Goal: Task Accomplishment & Management: Use online tool/utility

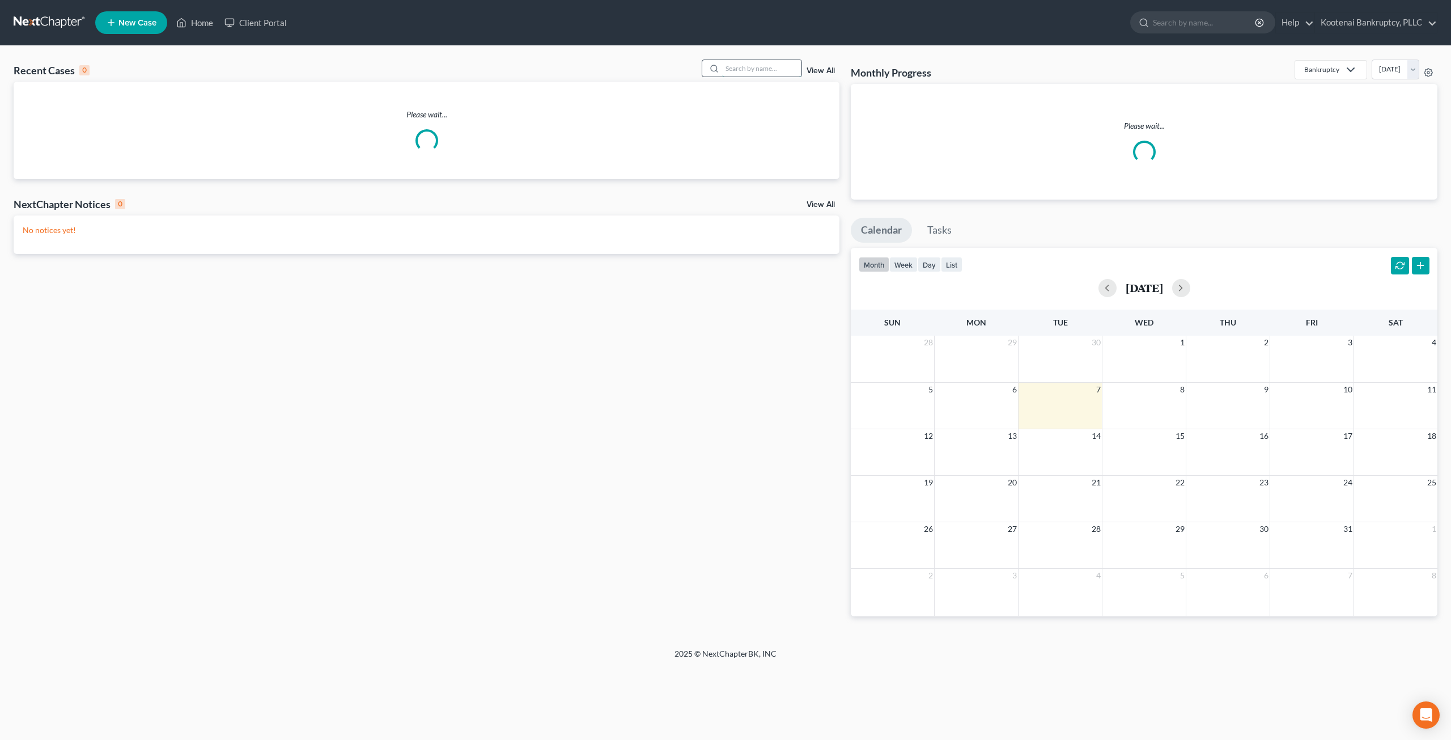
click at [740, 69] on input "search" at bounding box center [761, 68] width 79 height 16
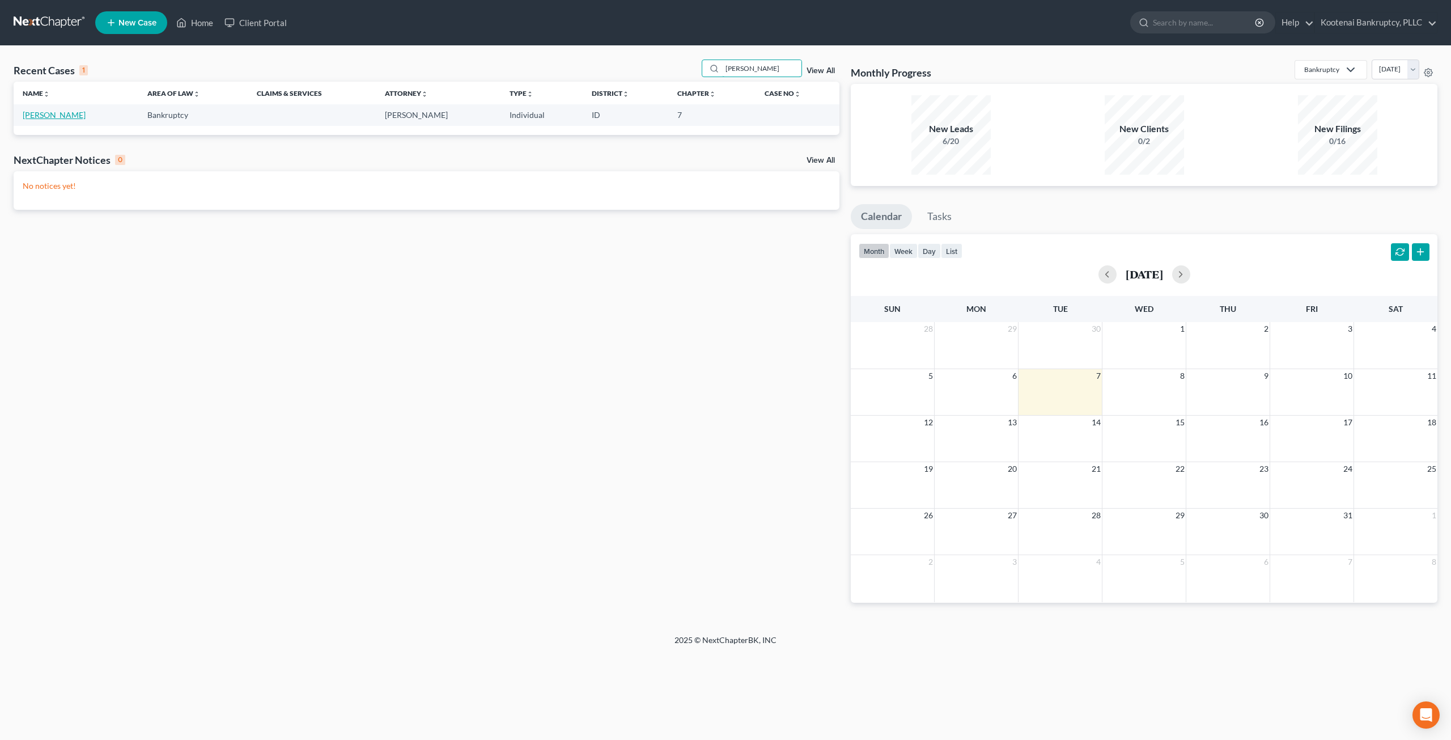
type input "[PERSON_NAME]"
click at [37, 117] on link "[PERSON_NAME]" at bounding box center [54, 115] width 63 height 10
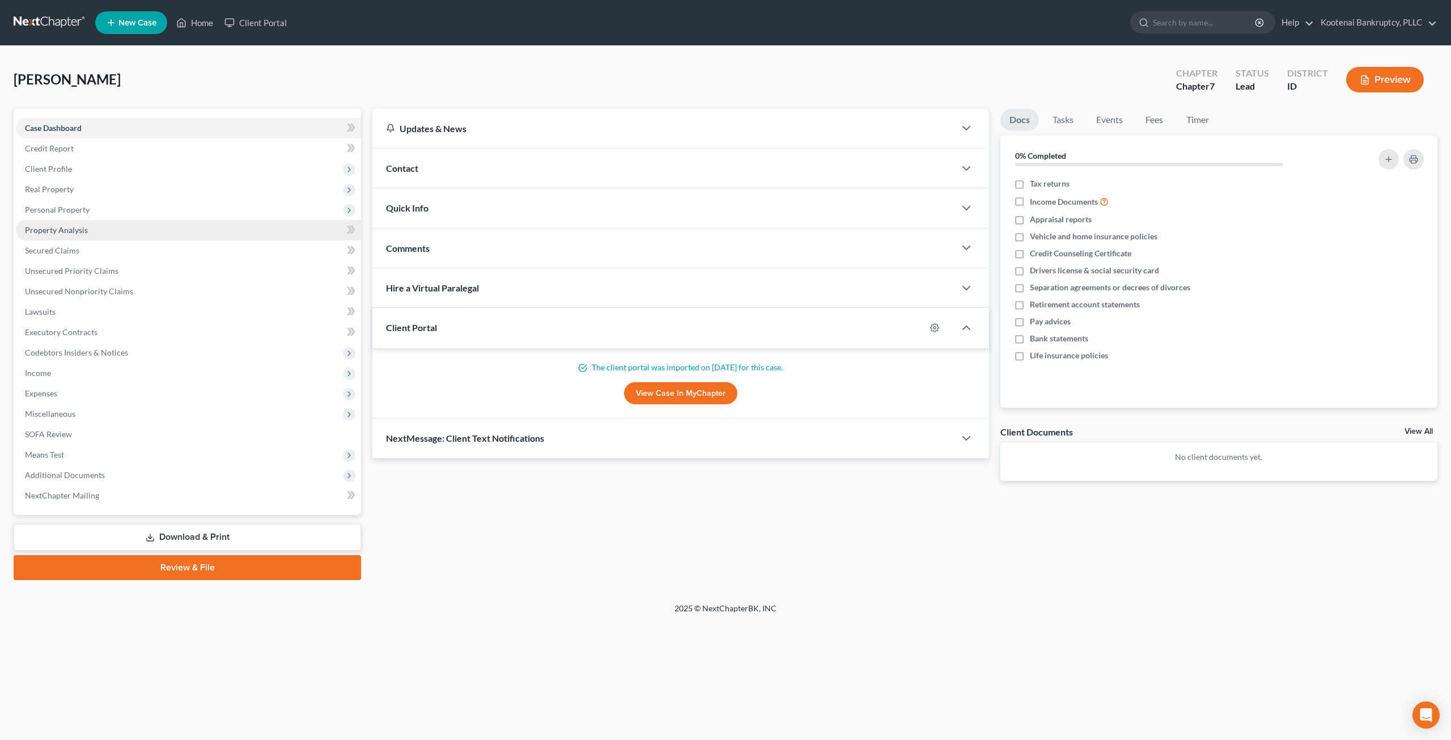
click at [92, 235] on link "Property Analysis" at bounding box center [188, 230] width 345 height 20
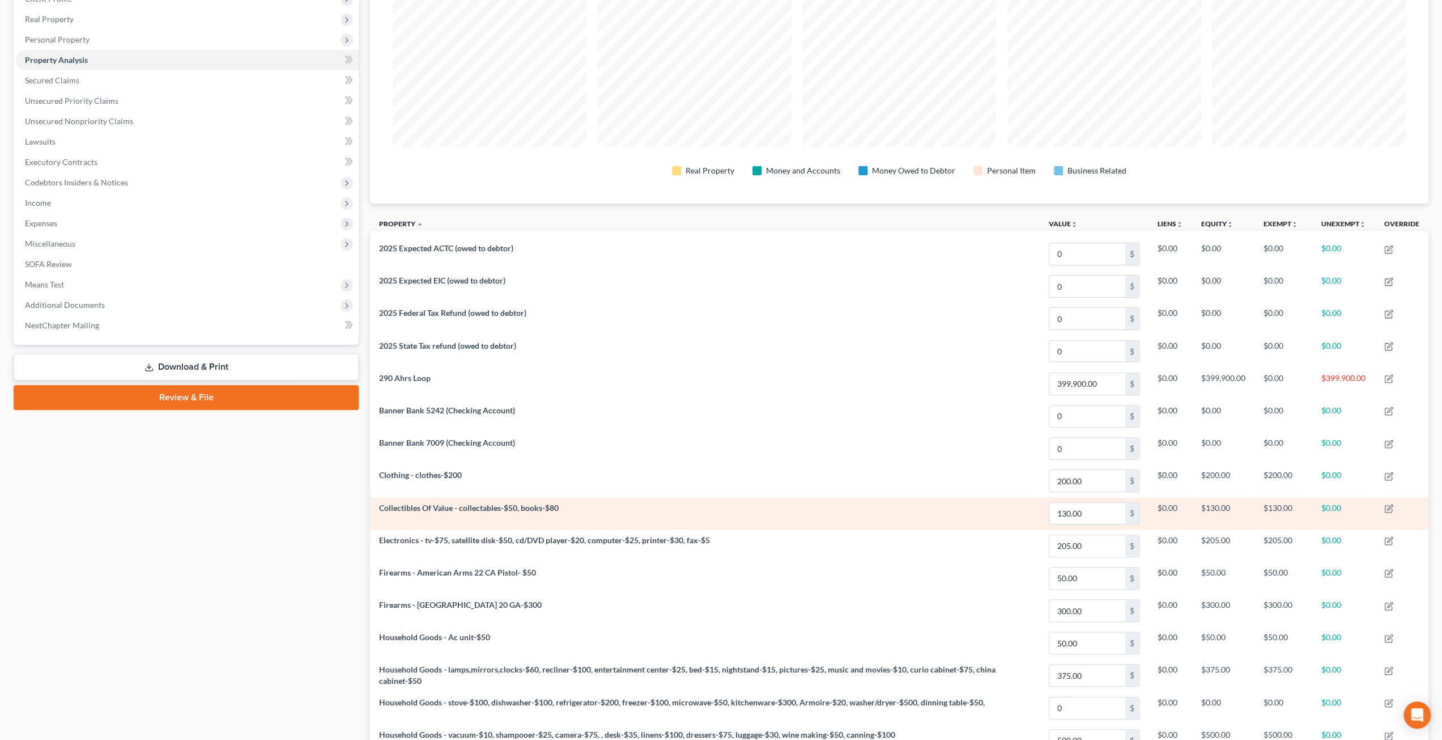
scroll to position [227, 0]
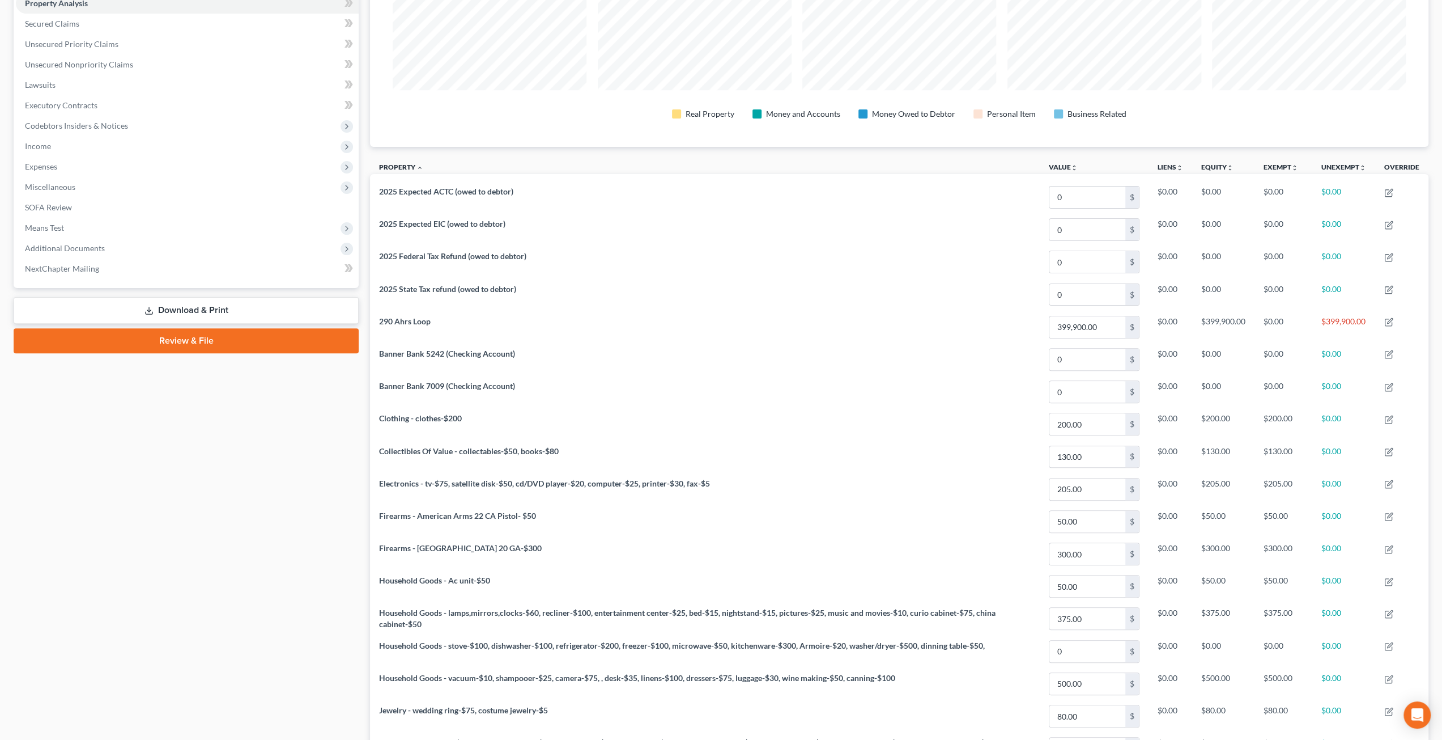
click at [282, 539] on div "Case Dashboard Payments Invoices Payments Payments Credit Report Client Profile" at bounding box center [186, 373] width 356 height 983
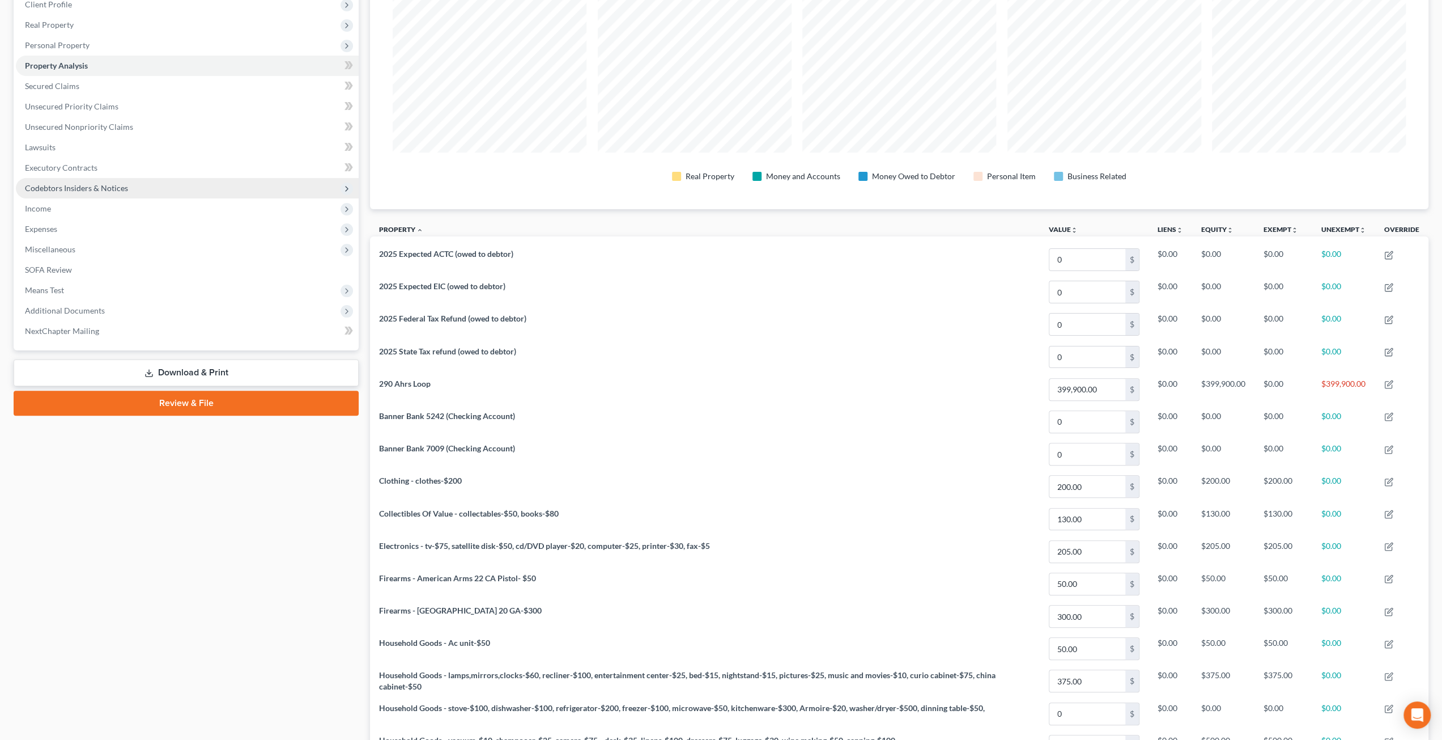
scroll to position [113, 0]
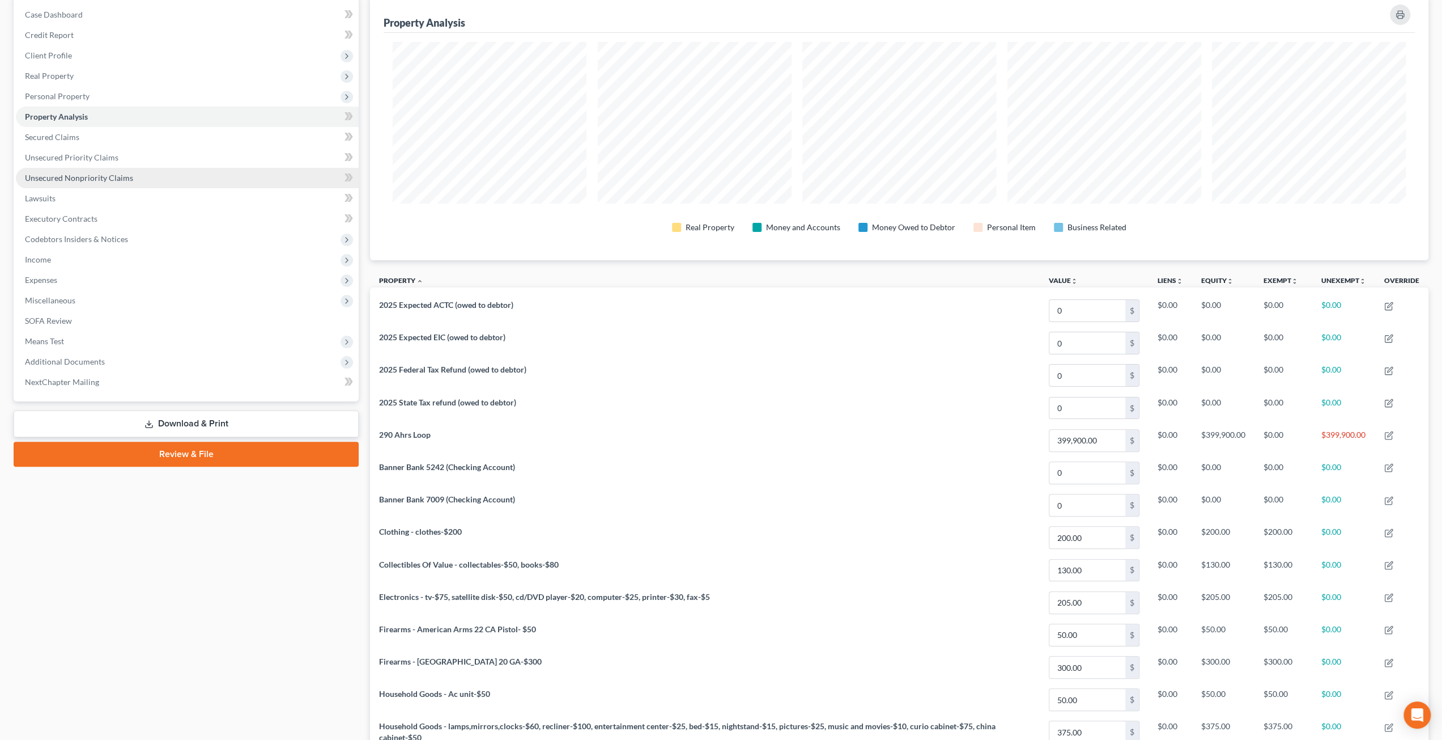
click at [147, 180] on link "Unsecured Nonpriority Claims" at bounding box center [187, 178] width 343 height 20
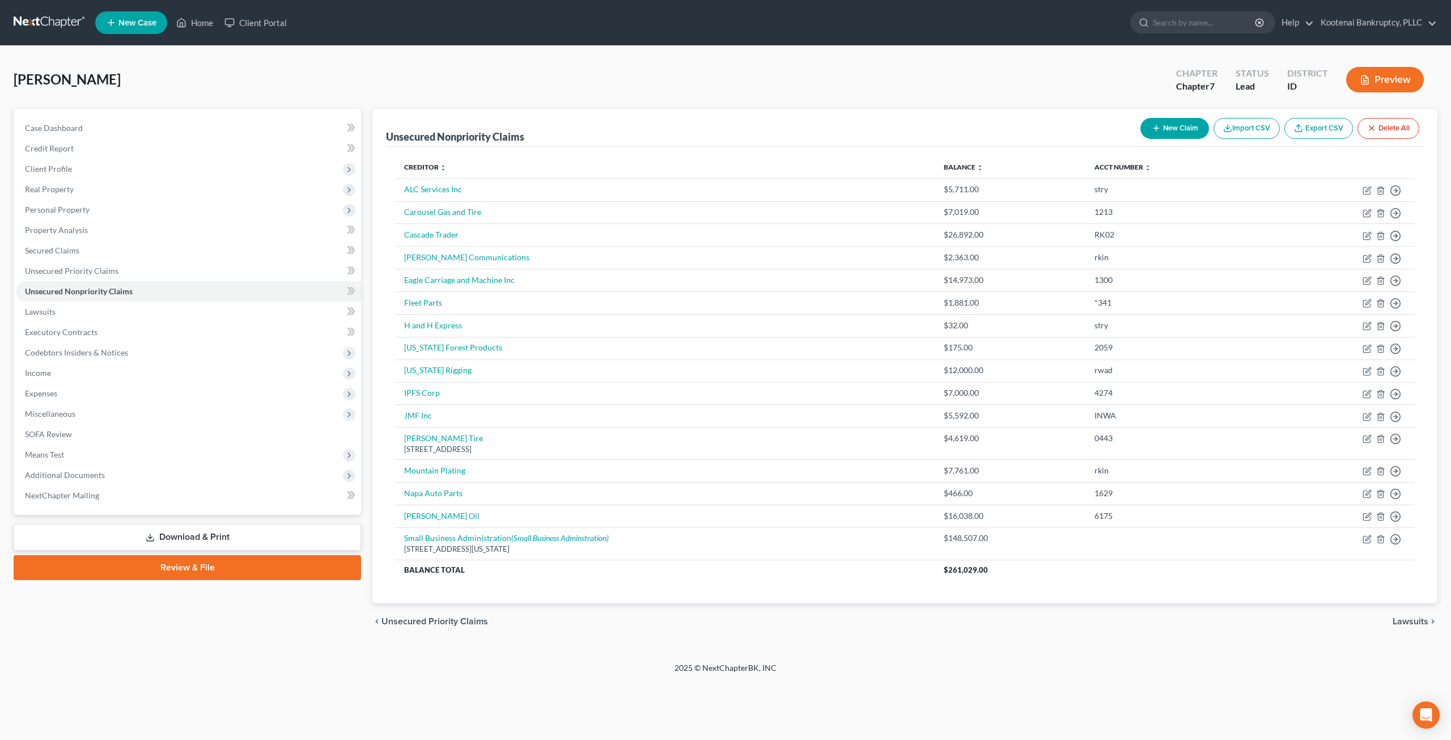
click at [806, 619] on div "chevron_left Unsecured Priority Claims Lawsuits chevron_right" at bounding box center [904, 621] width 1065 height 36
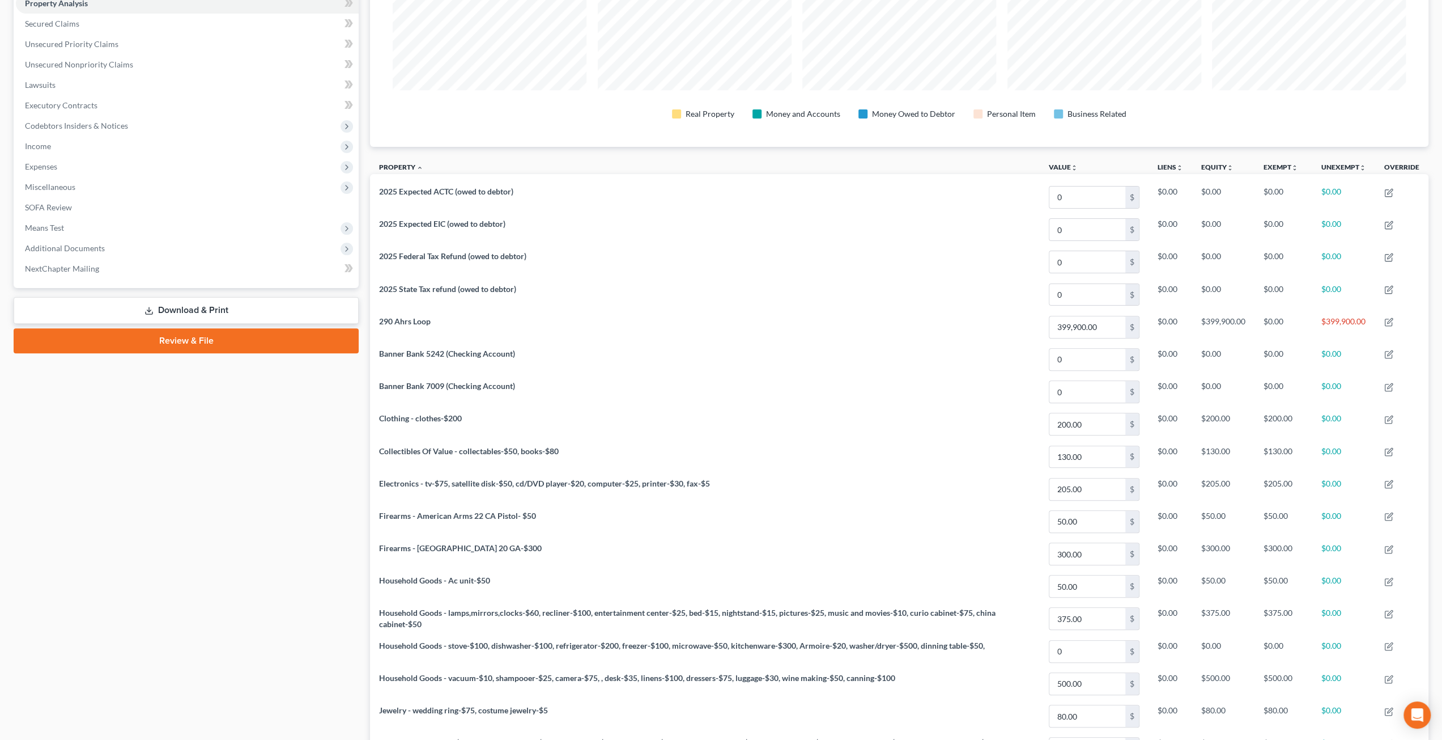
scroll to position [283, 0]
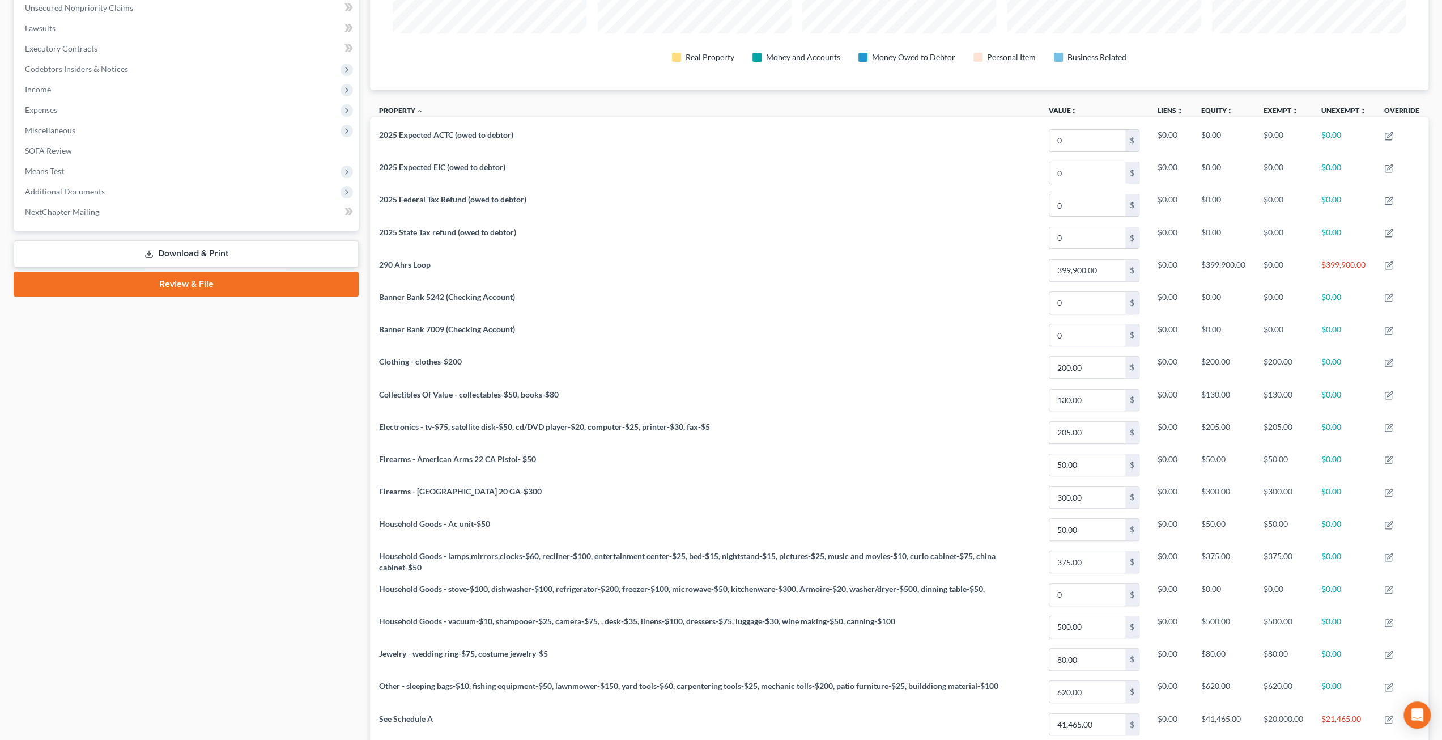
click at [304, 505] on div "Case Dashboard Payments Invoices Payments Payments Credit Report Client Profile" at bounding box center [186, 316] width 356 height 983
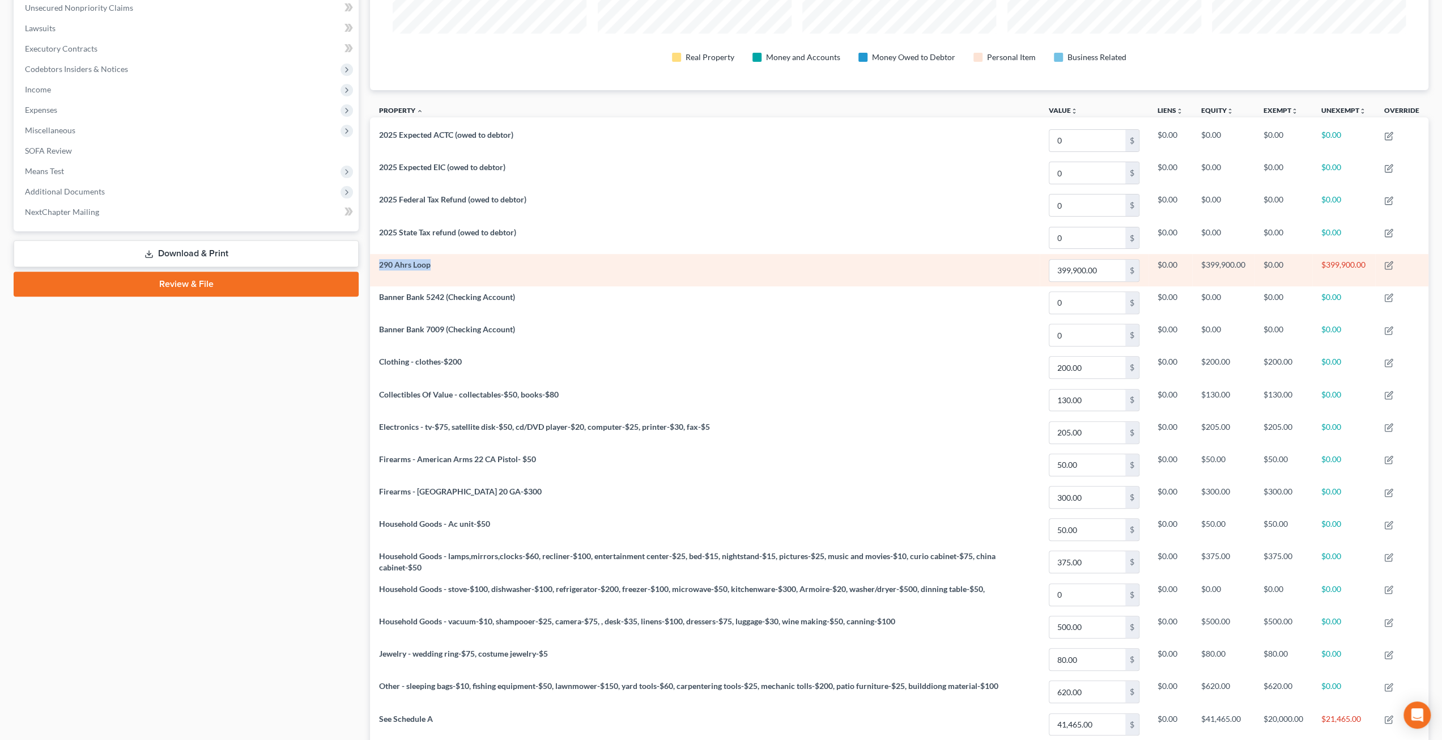
drag, startPoint x: 379, startPoint y: 261, endPoint x: 434, endPoint y: 268, distance: 56.0
click at [434, 268] on td "290 Ahrs Loop" at bounding box center [705, 270] width 670 height 32
